Goal: Check status: Check status

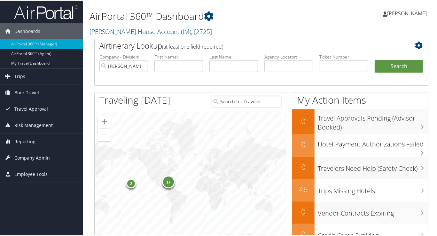
click at [167, 183] on div "17" at bounding box center [168, 181] width 13 height 13
